Goal: Task Accomplishment & Management: Manage account settings

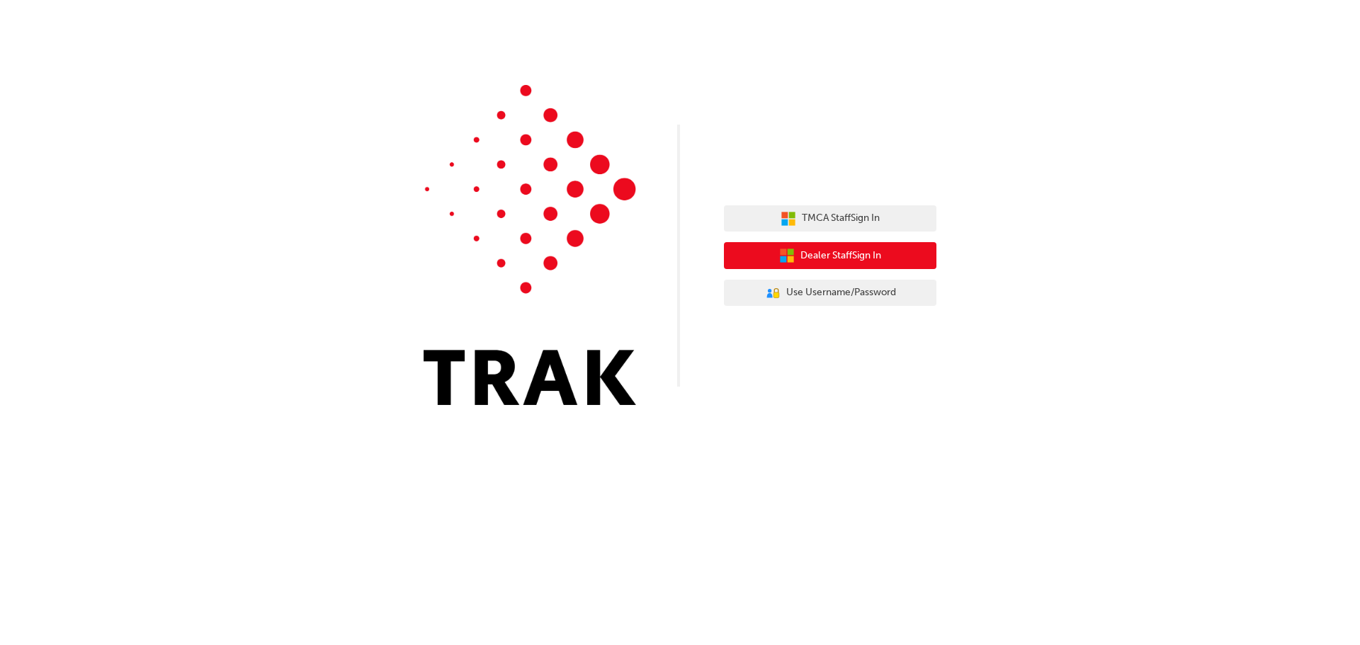
click at [812, 257] on span "Dealer Staff Sign In" at bounding box center [840, 256] width 81 height 16
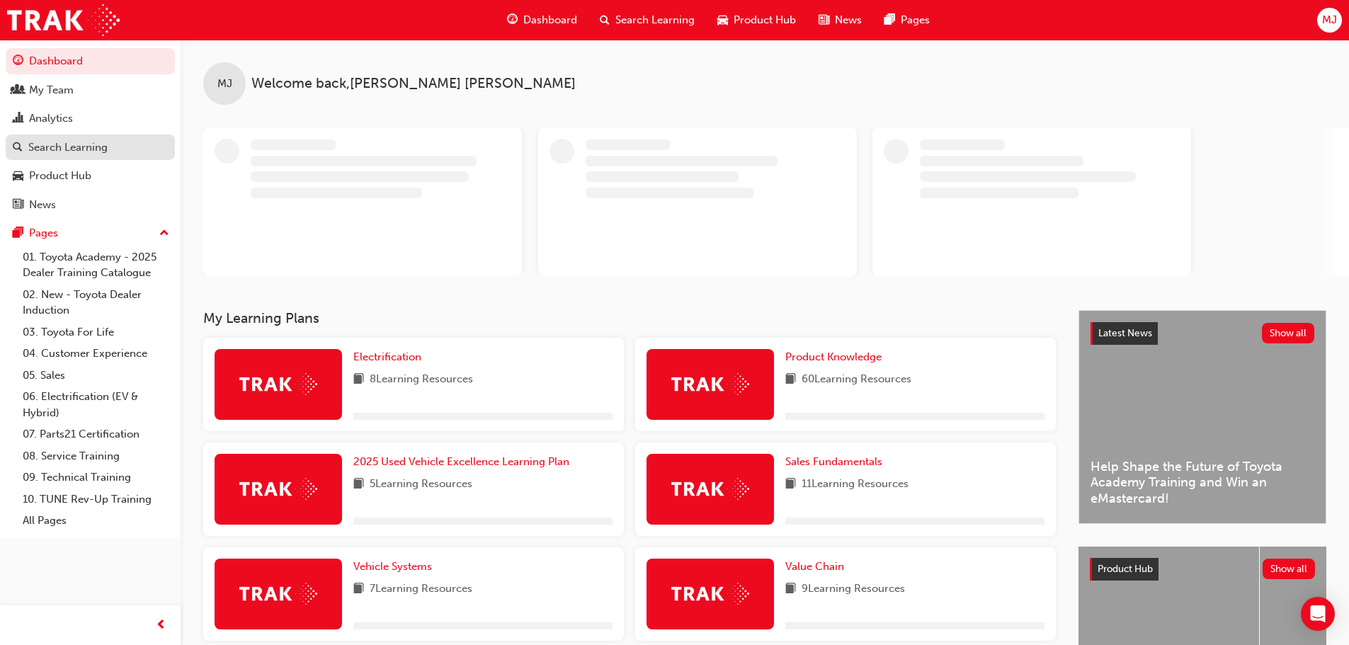
click at [50, 147] on div "Search Learning" at bounding box center [67, 148] width 79 height 16
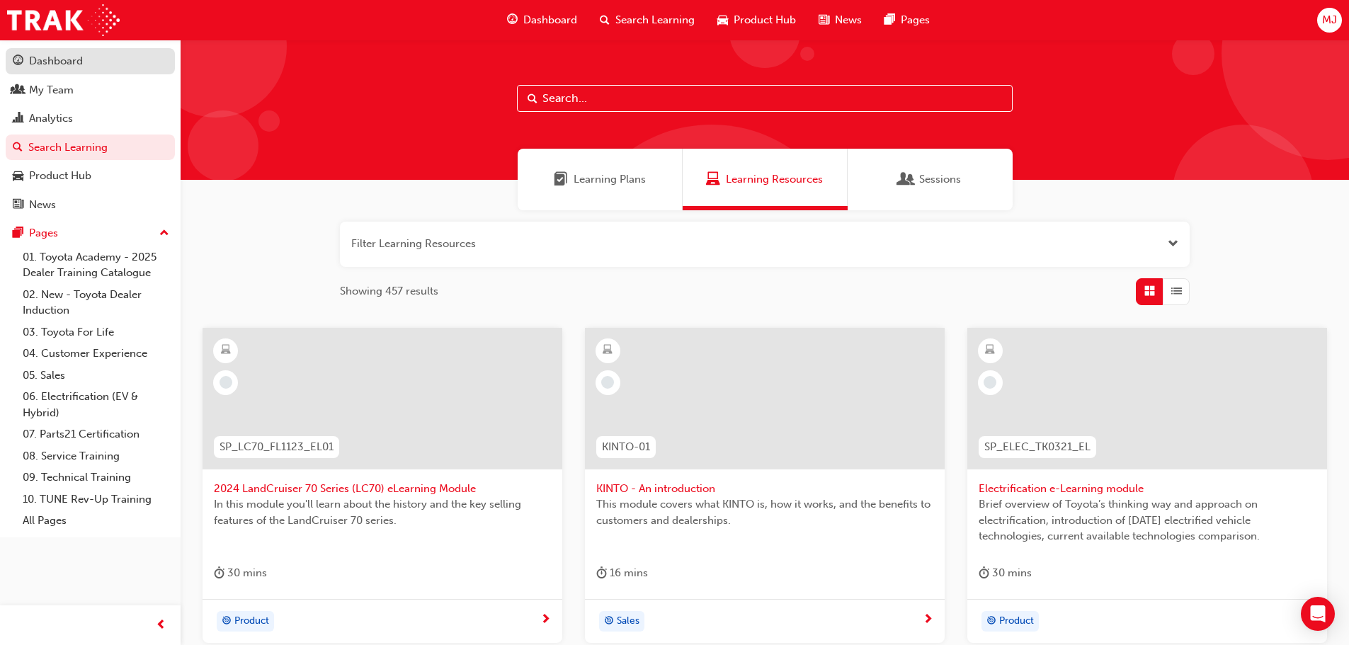
click at [50, 67] on div "Dashboard" at bounding box center [56, 61] width 54 height 16
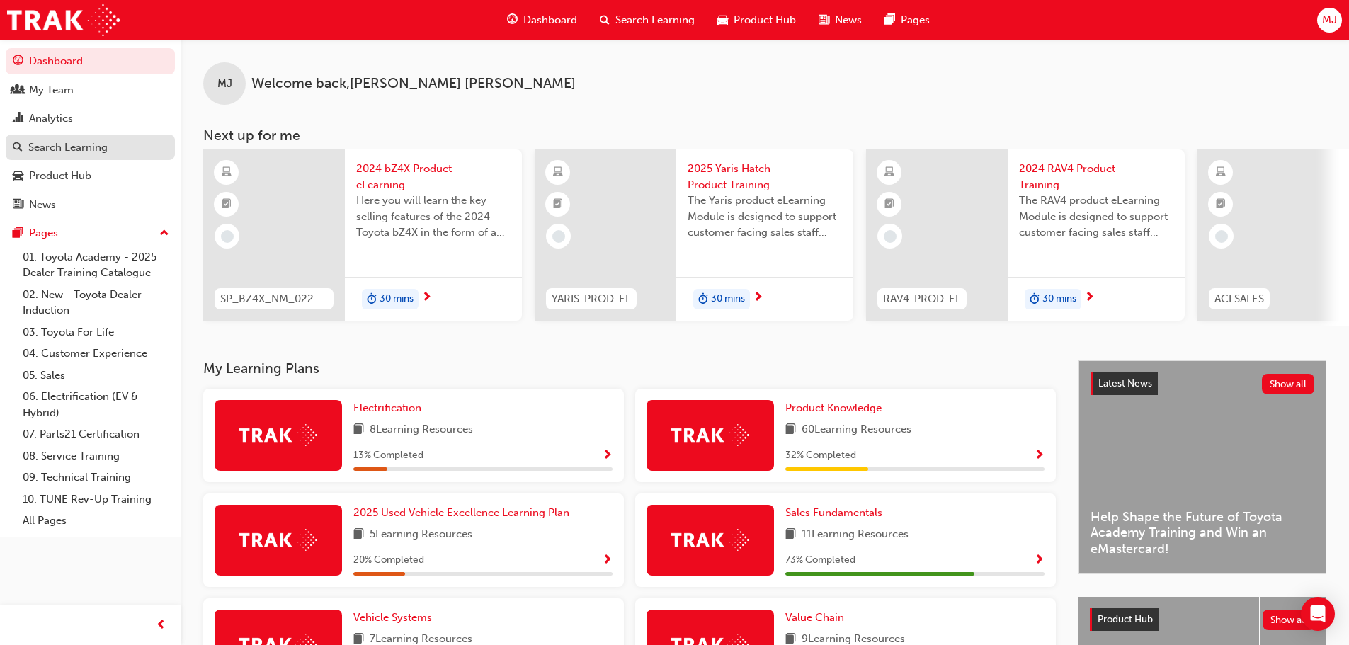
click at [51, 155] on div "Search Learning" at bounding box center [90, 148] width 155 height 18
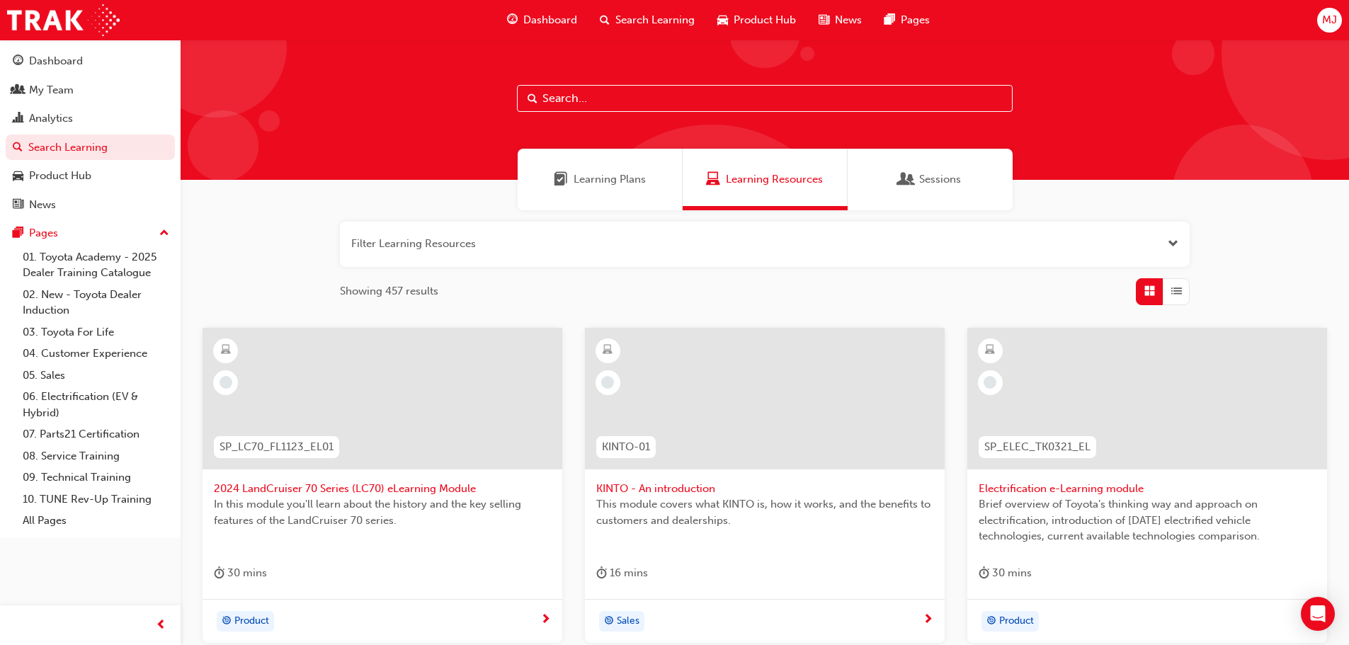
click at [559, 98] on input "text" at bounding box center [765, 98] width 496 height 27
paste input "TFLR2025PT2"
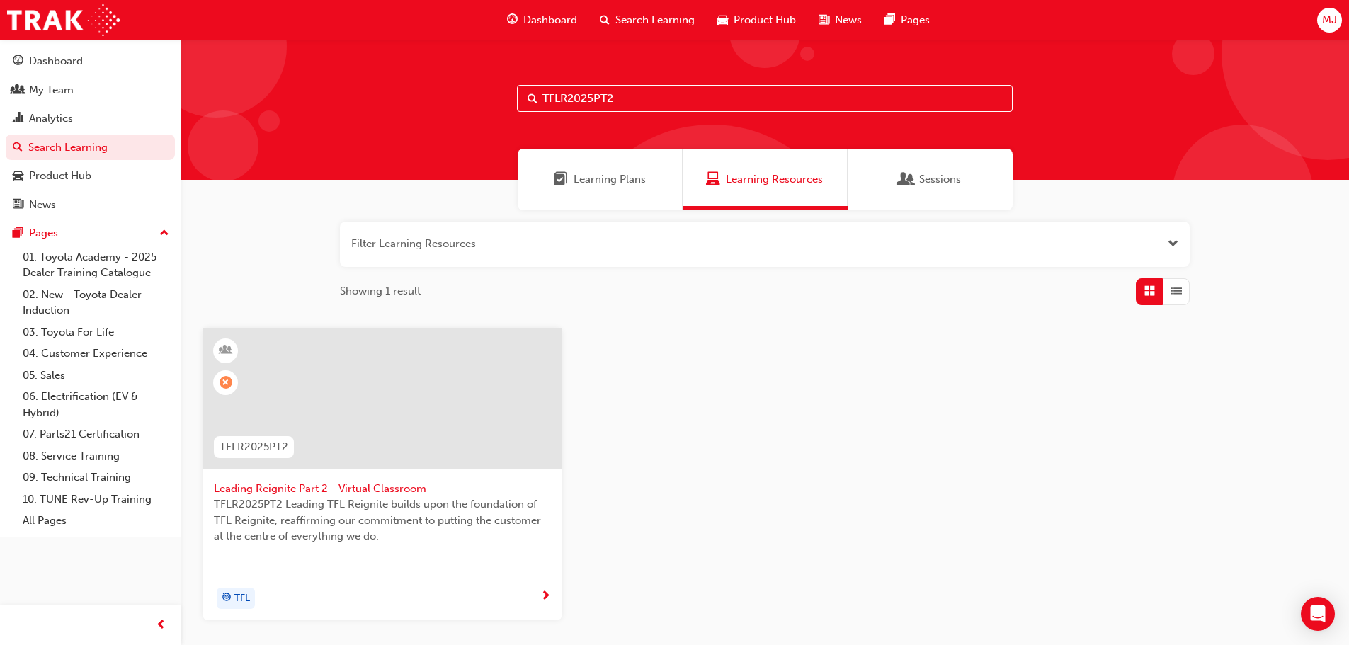
type input "TFLR2025PT2"
click at [362, 490] on span "Leading Reignite Part 2 - Virtual Classroom" at bounding box center [382, 489] width 337 height 16
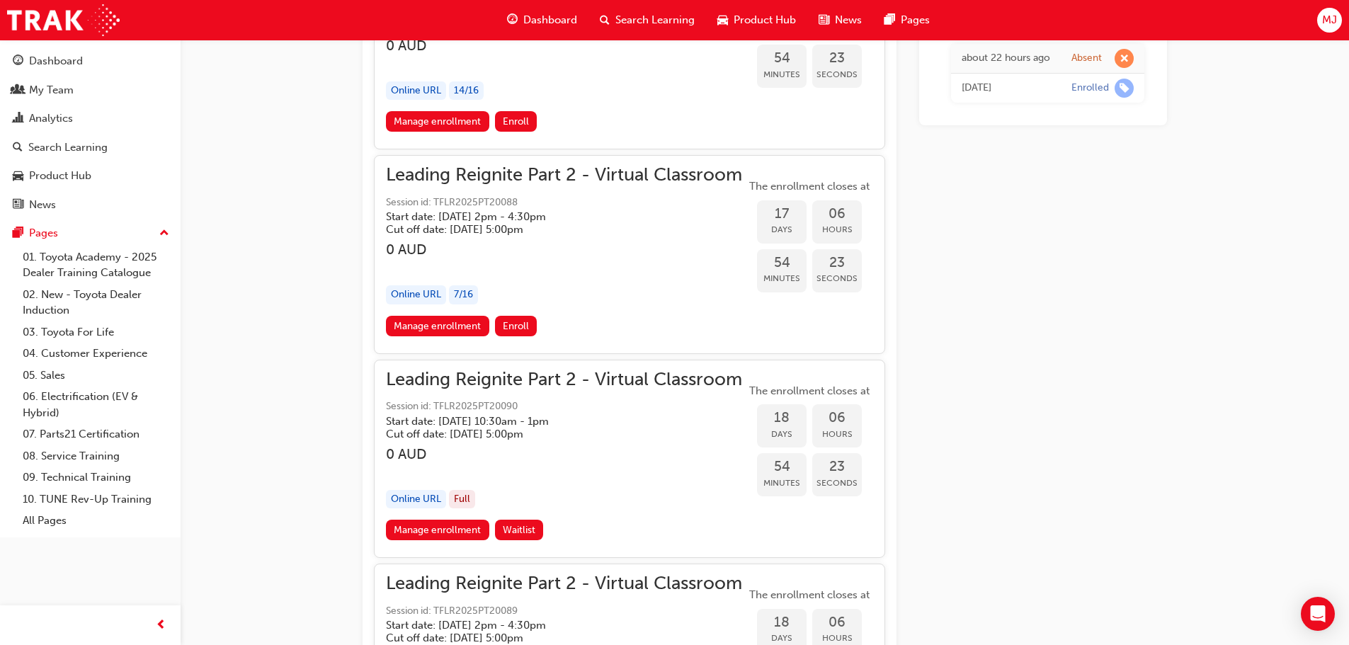
scroll to position [4108, 0]
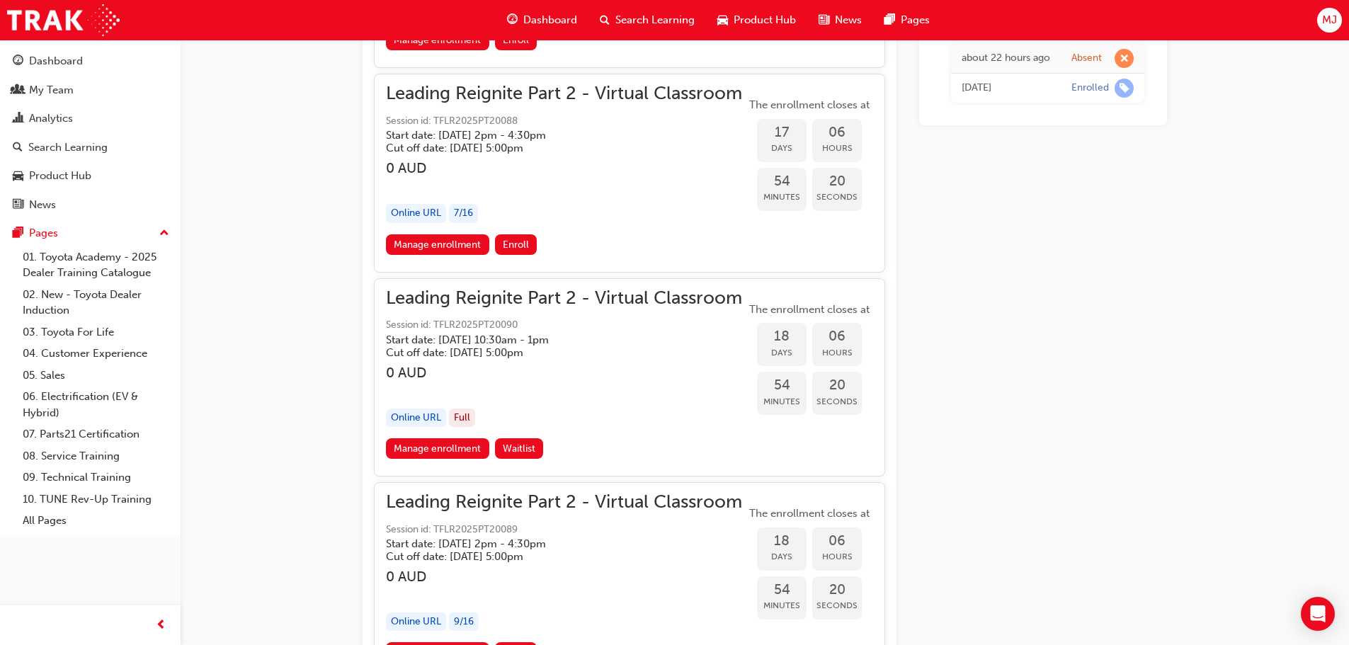
drag, startPoint x: 583, startPoint y: 383, endPoint x: 572, endPoint y: 374, distance: 14.1
drag, startPoint x: 572, startPoint y: 374, endPoint x: 970, endPoint y: 309, distance: 403.2
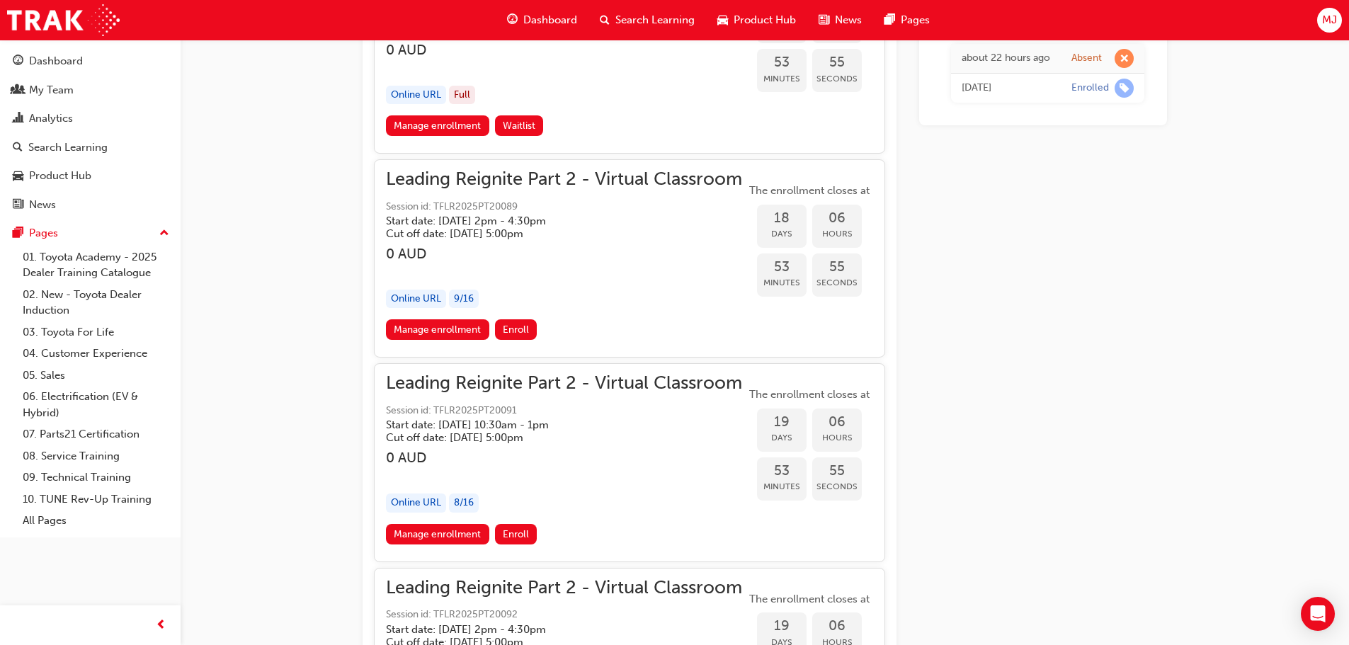
scroll to position [4603, 0]
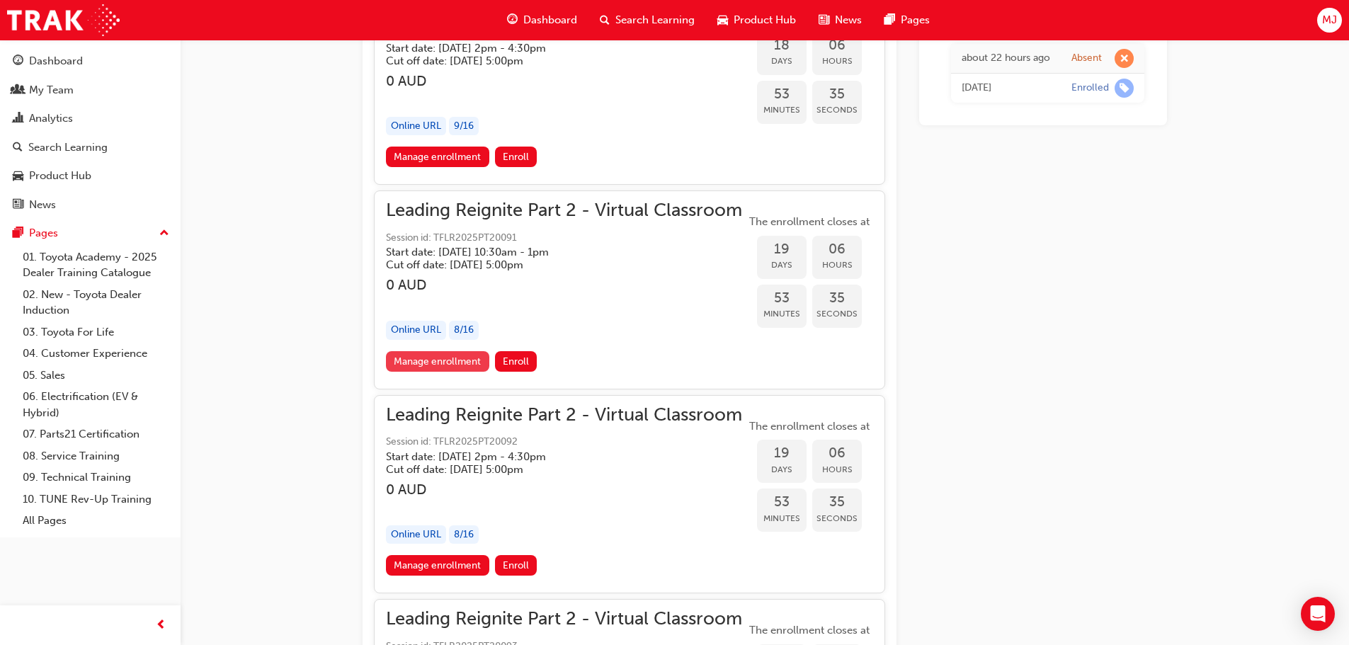
click at [453, 363] on link "Manage enrollment" at bounding box center [437, 361] width 103 height 21
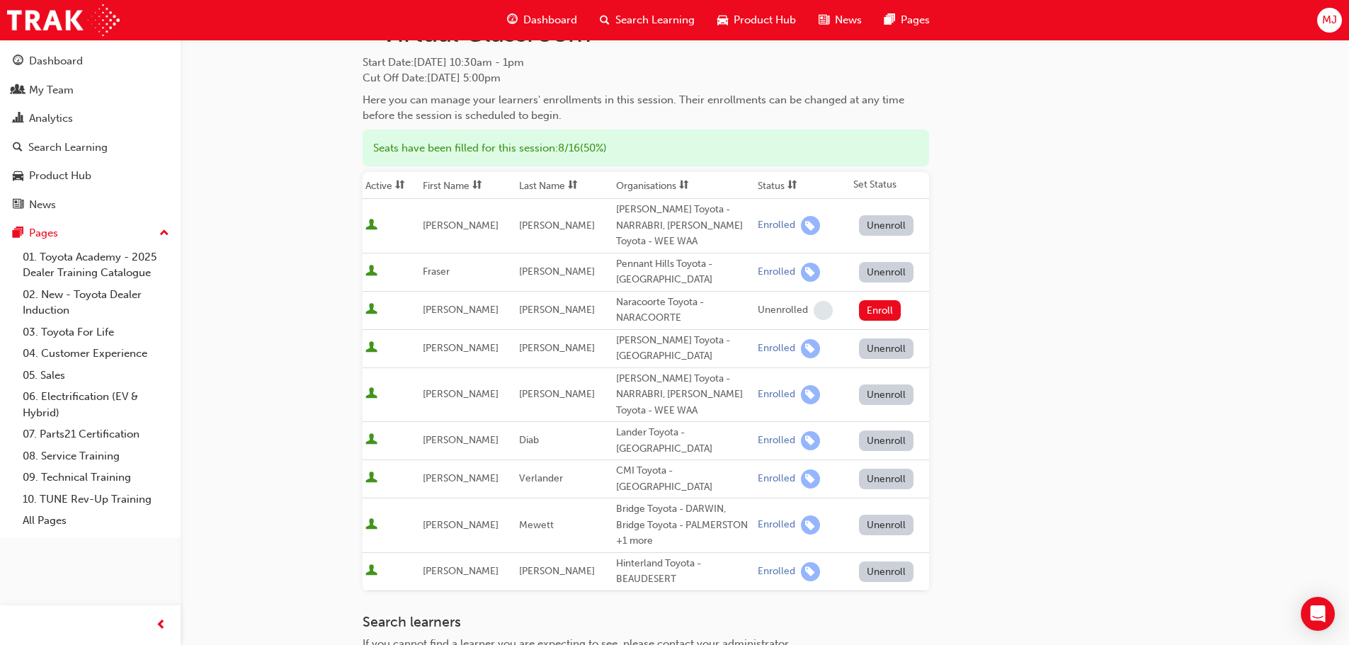
scroll to position [344, 0]
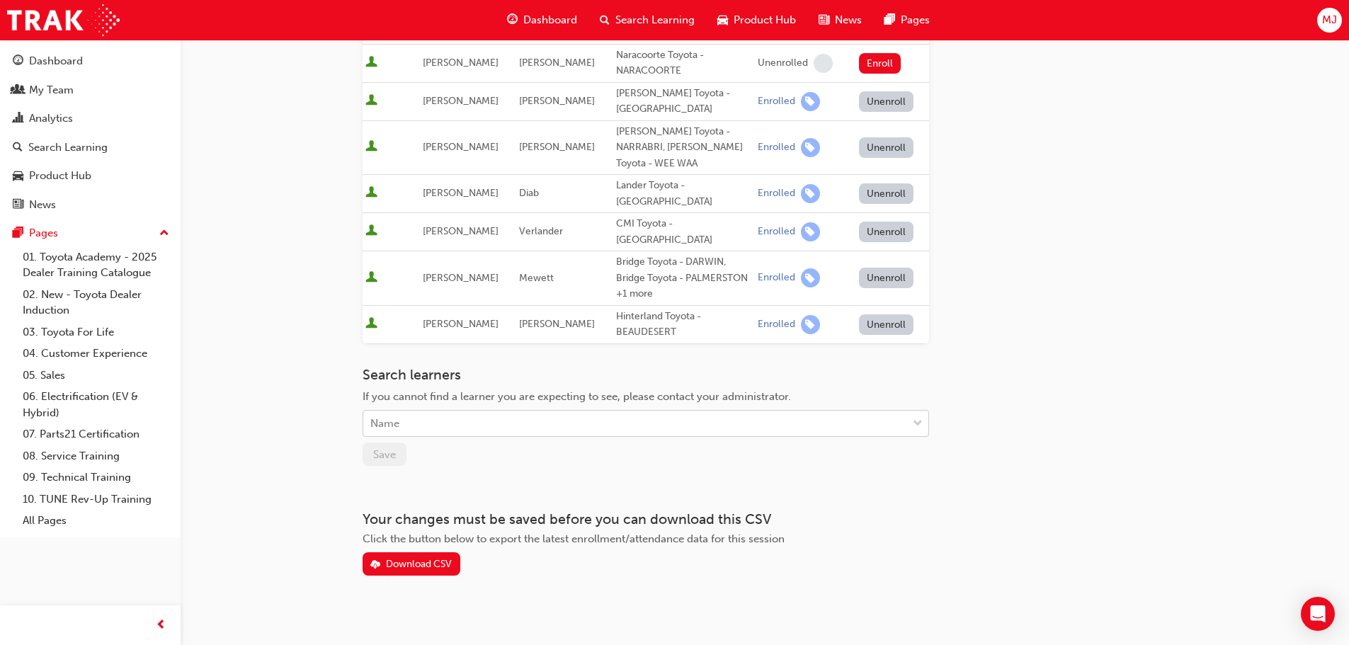
click at [467, 411] on div "Name" at bounding box center [635, 423] width 544 height 25
type input "james"
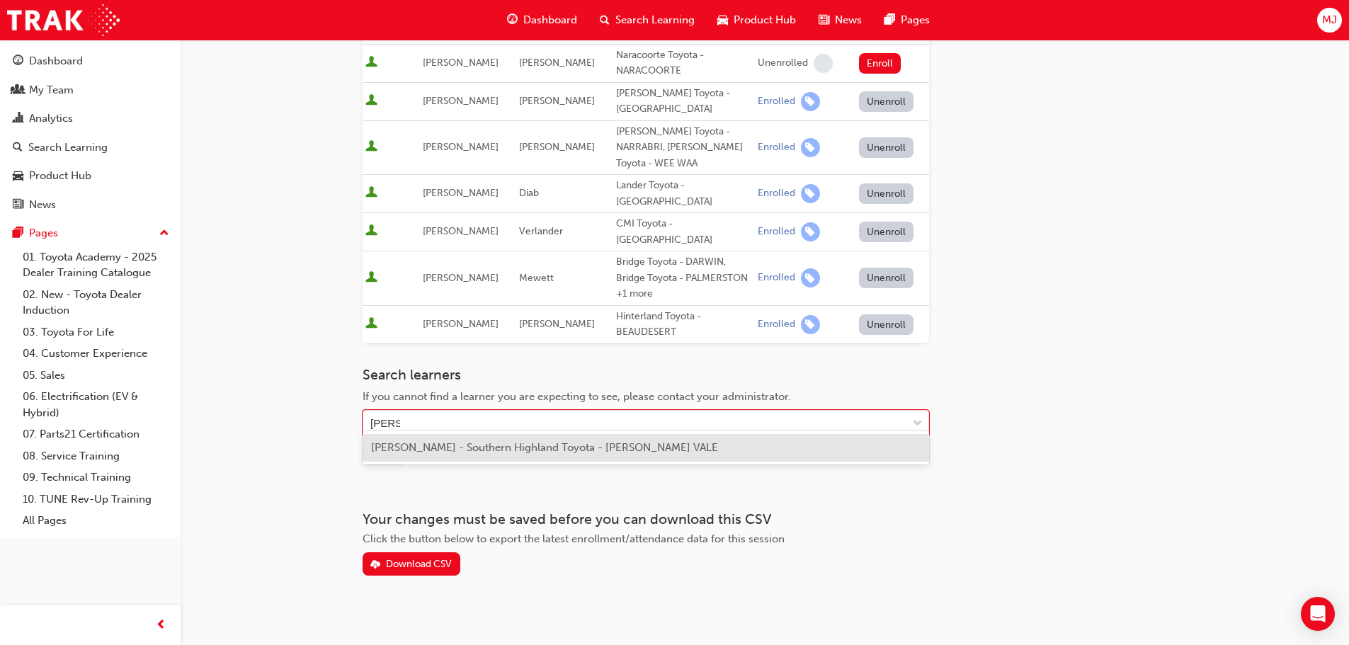
click at [461, 445] on span "Matthew James - Southern Highland Toyota - MOSS VALE" at bounding box center [544, 447] width 347 height 13
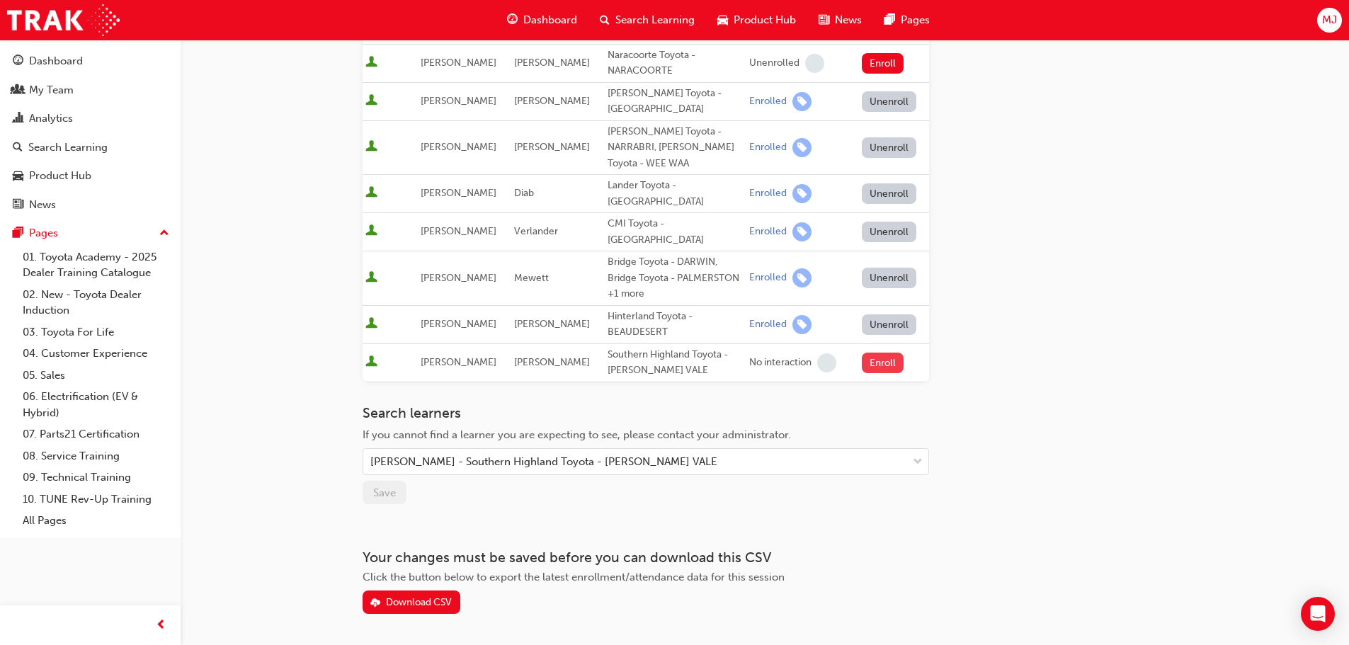
click at [875, 353] on button "Enroll" at bounding box center [883, 363] width 42 height 21
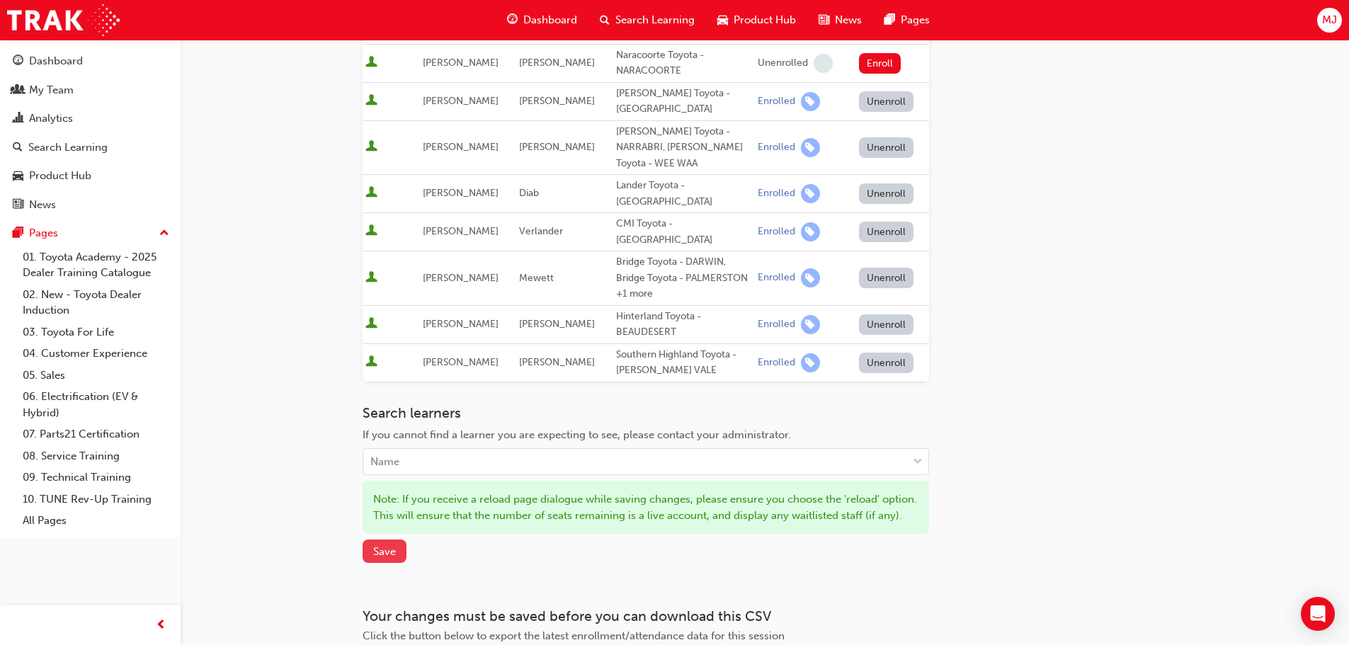
click at [386, 555] on span "Save" at bounding box center [384, 551] width 23 height 13
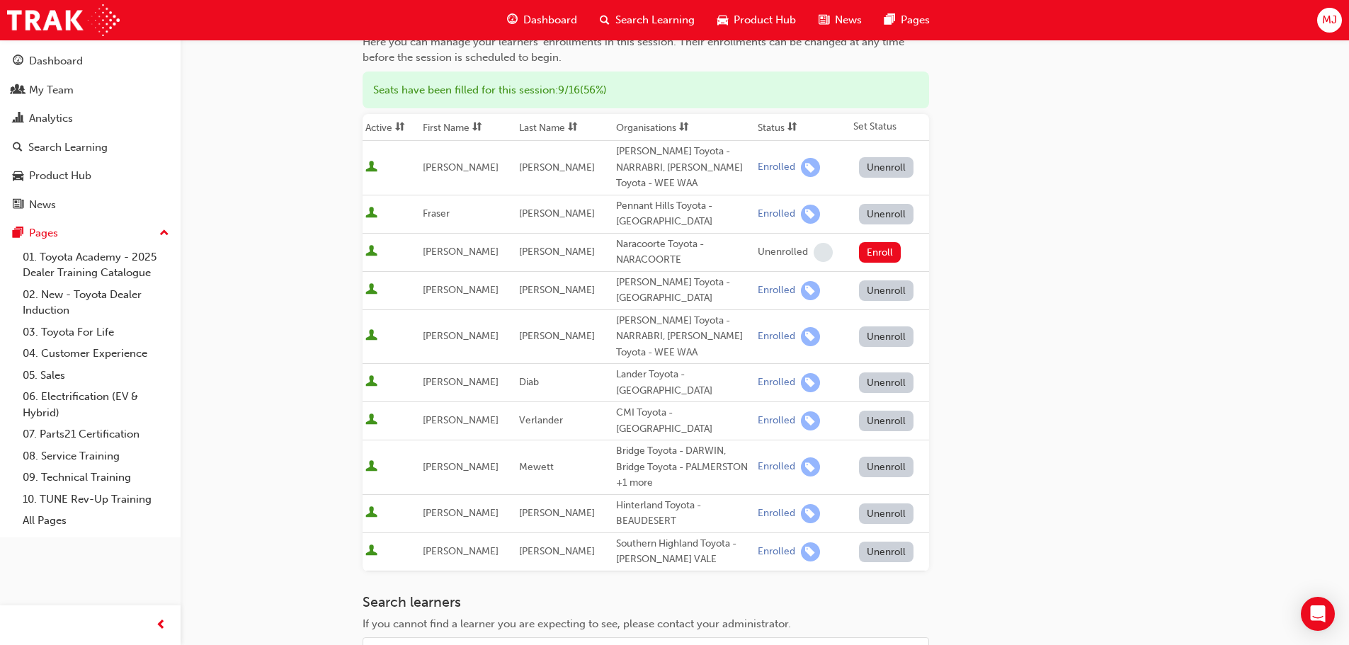
scroll to position [0, 0]
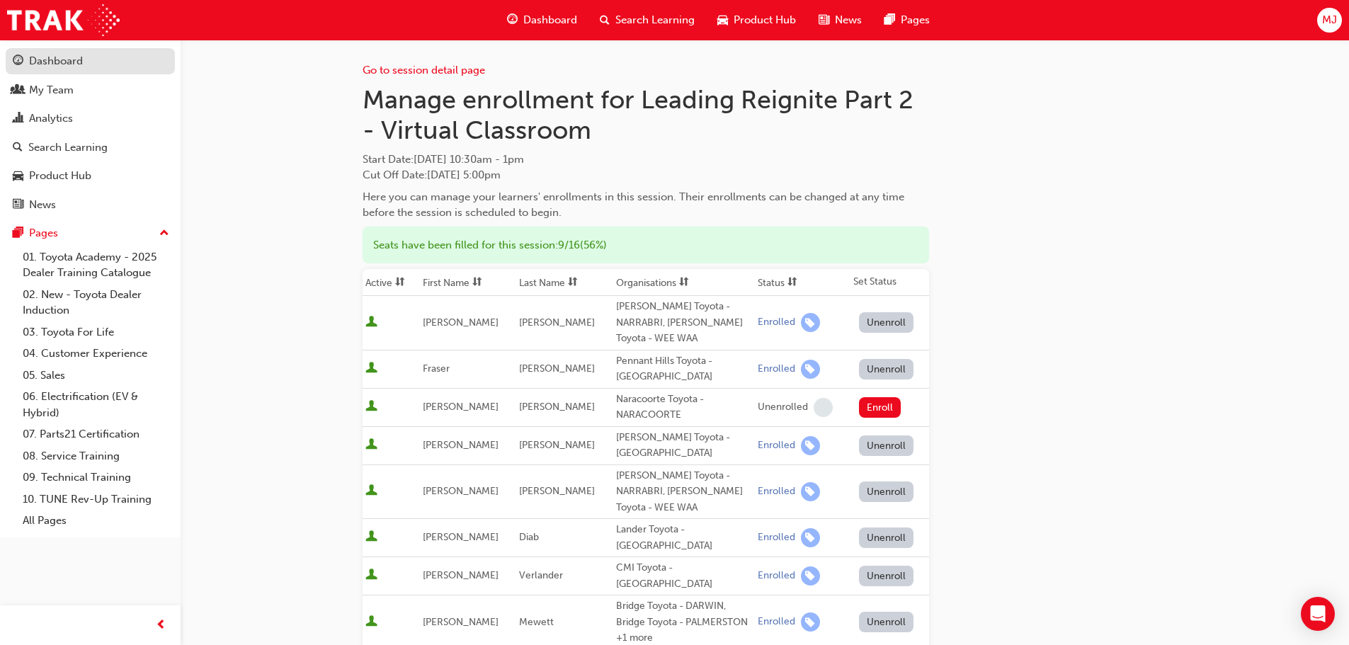
click at [34, 55] on div "Dashboard" at bounding box center [56, 61] width 54 height 16
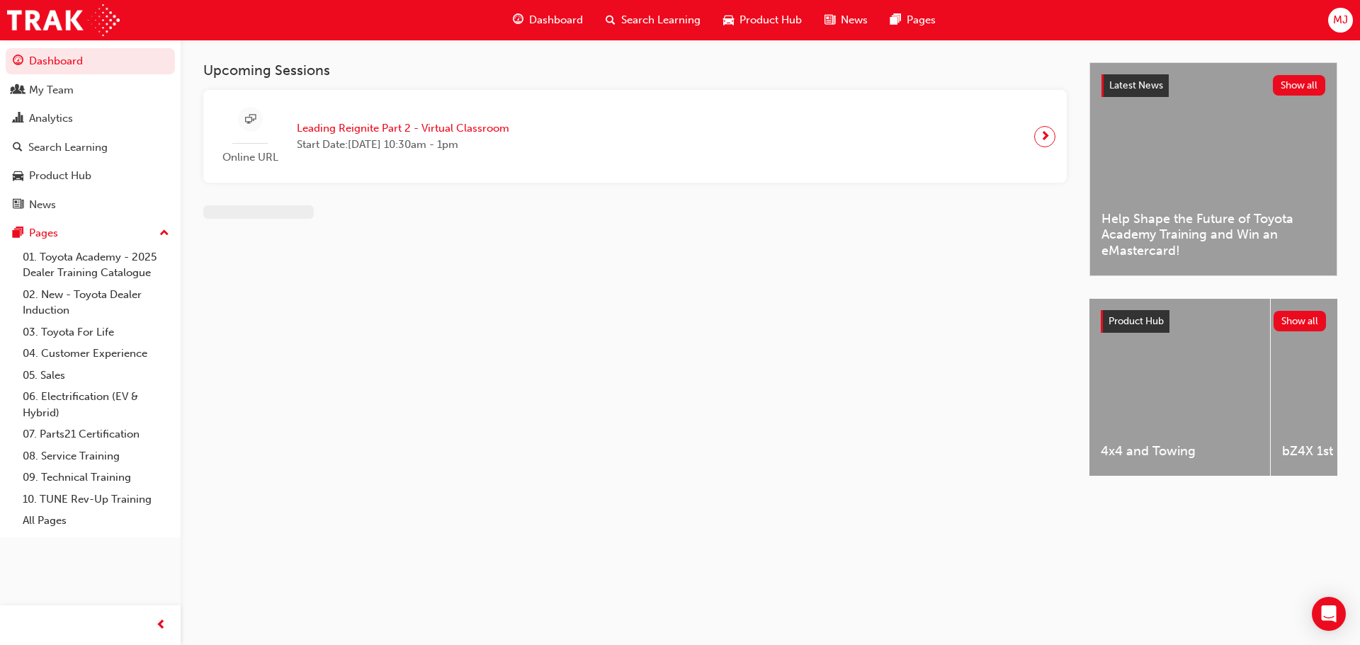
click at [1343, 19] on span "MJ" at bounding box center [1340, 20] width 15 height 16
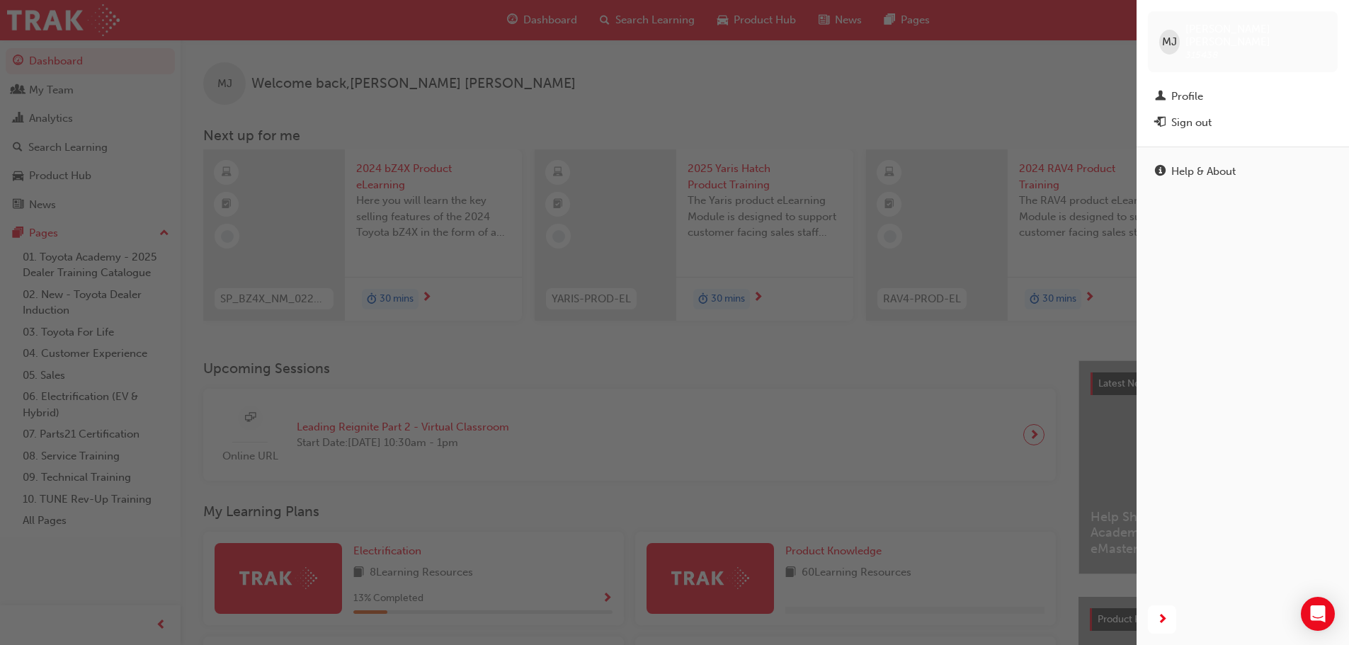
click at [44, 61] on div "button" at bounding box center [568, 322] width 1137 height 645
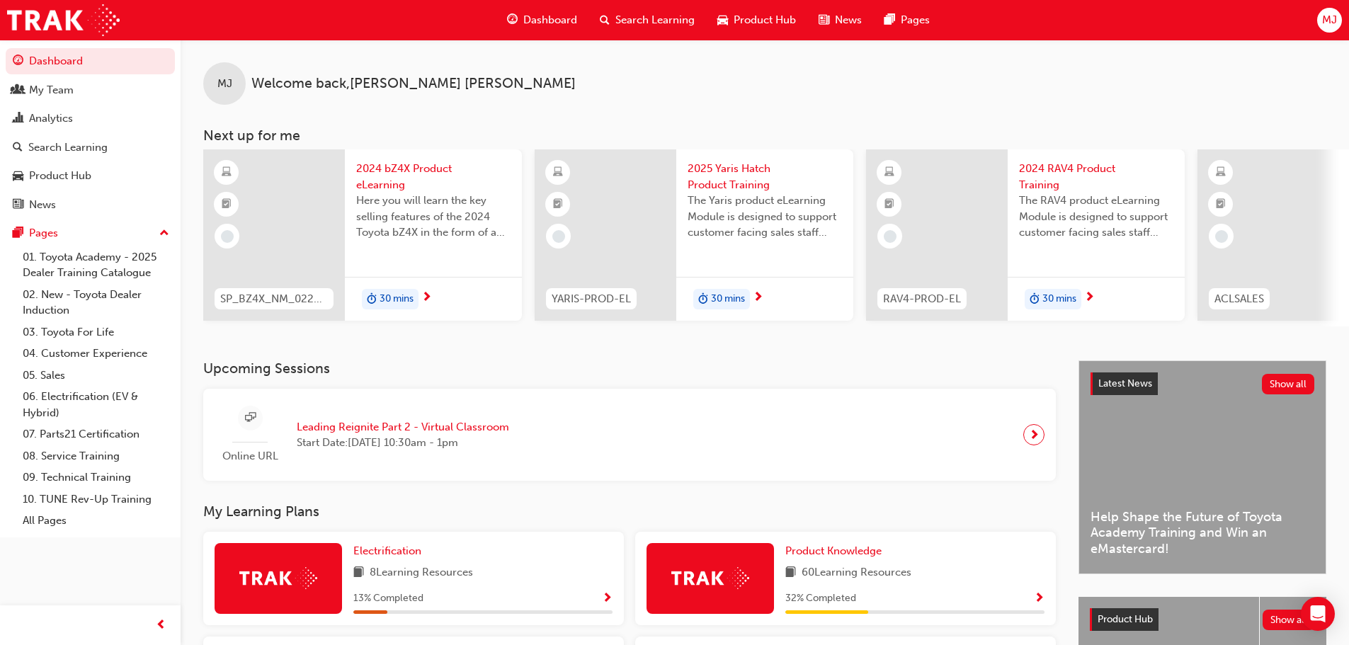
click at [1317, 28] on button "MJ" at bounding box center [1329, 20] width 25 height 25
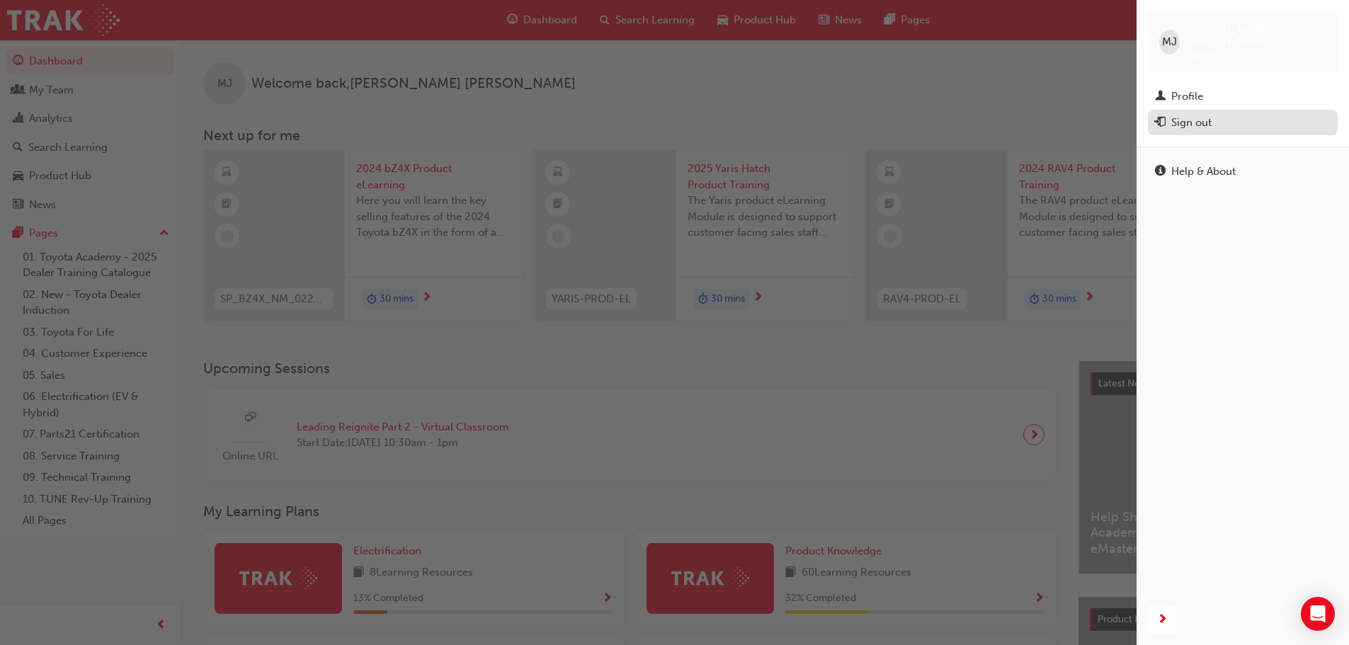
click at [1191, 115] on div "Sign out" at bounding box center [1191, 123] width 40 height 16
